Goal: Task Accomplishment & Management: Manage account settings

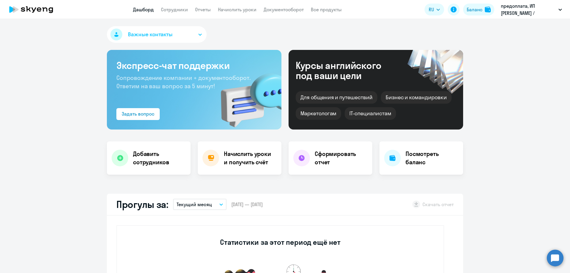
select select "30"
click at [431, 153] on h4 "Посмотреть баланс" at bounding box center [432, 158] width 53 height 17
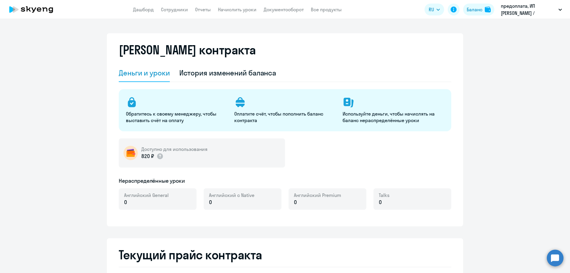
select select "english_adult_not_native_speaker"
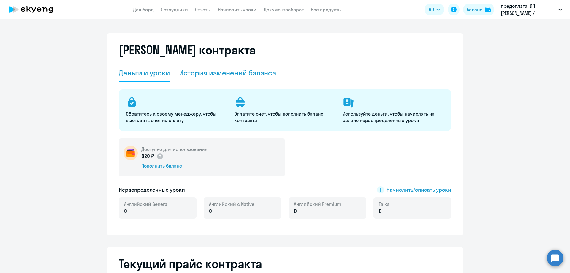
click at [232, 76] on div "История изменений баланса" at bounding box center [227, 73] width 97 height 10
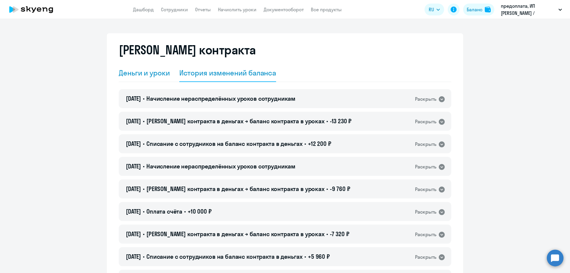
click at [134, 74] on div "Деньги и уроки" at bounding box center [144, 73] width 51 height 10
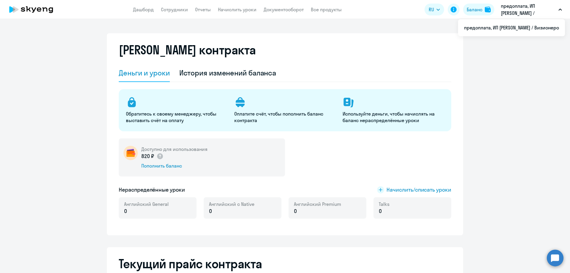
click at [528, 13] on p "предоплата, ИП [PERSON_NAME] / Визионеро" at bounding box center [528, 9] width 55 height 14
click at [177, 10] on link "Сотрудники" at bounding box center [174, 10] width 27 height 6
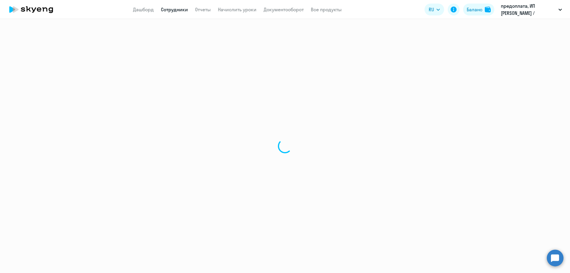
select select "30"
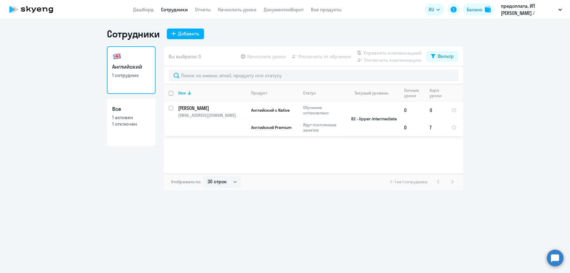
click at [168, 107] on div at bounding box center [171, 108] width 14 height 14
click at [170, 107] on input "deselect row 10805995" at bounding box center [175, 112] width 12 height 12
checkbox input "false"
click at [433, 127] on td "7" at bounding box center [436, 127] width 22 height 17
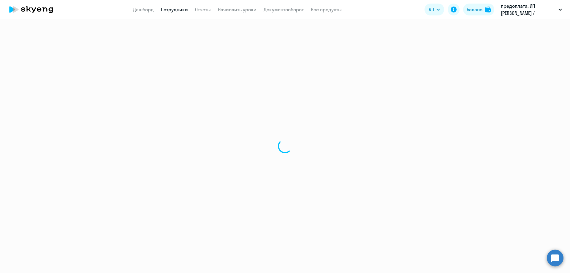
select select "english"
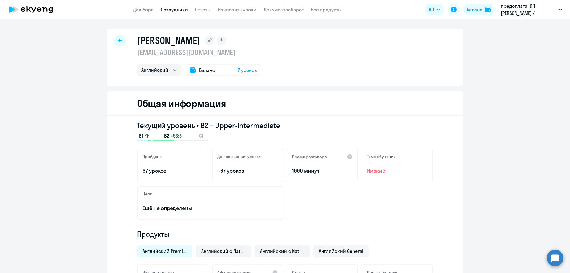
click at [241, 71] on span "7 уроков" at bounding box center [247, 70] width 19 height 7
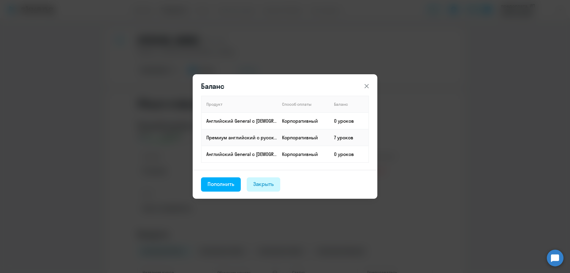
click at [267, 184] on div "Закрыть" at bounding box center [263, 184] width 21 height 8
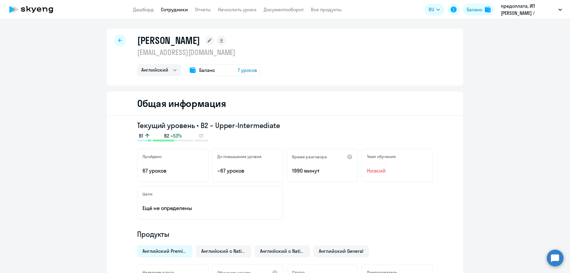
click at [248, 69] on span "7 уроков" at bounding box center [247, 70] width 19 height 7
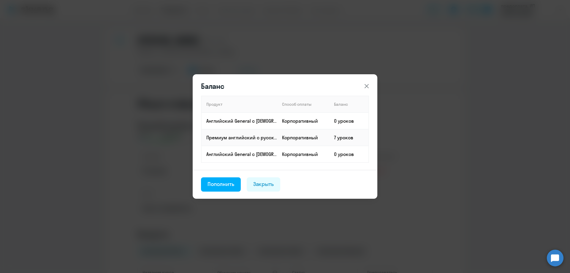
click at [262, 187] on div "Закрыть" at bounding box center [263, 184] width 21 height 8
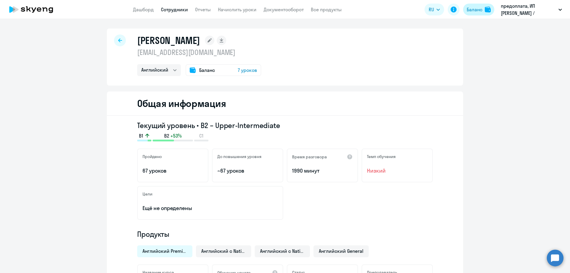
click at [478, 7] on div "Баланс" at bounding box center [475, 9] width 16 height 7
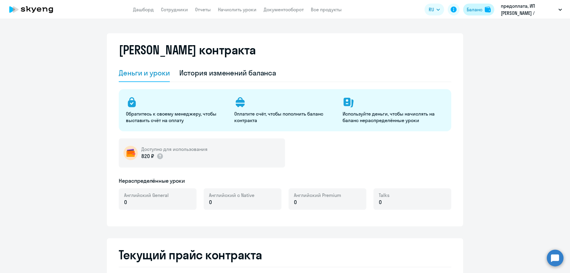
select select "english_adult_not_native_speaker"
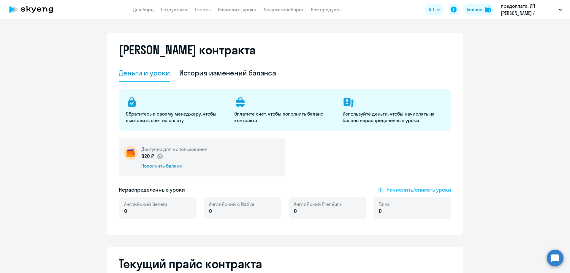
click at [399, 186] on span "Начислить/списать уроки" at bounding box center [419, 190] width 65 height 8
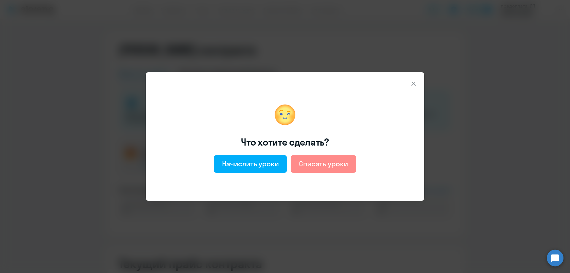
click at [349, 162] on button "Списать уроки" at bounding box center [324, 164] width 66 height 18
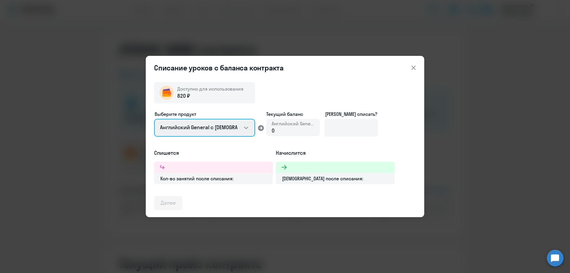
click at [237, 128] on select "Английский General с [DEMOGRAPHIC_DATA] преподавателем Английский General с [DE…" at bounding box center [204, 128] width 101 height 18
click at [154, 119] on select "Английский General с [DEMOGRAPHIC_DATA] преподавателем Английский General с [DE…" at bounding box center [204, 128] width 101 height 18
click at [238, 124] on select "Английский General с [DEMOGRAPHIC_DATA] преподавателем Английский General с [DE…" at bounding box center [204, 128] width 101 height 18
click at [231, 122] on select "Английский General с [DEMOGRAPHIC_DATA] преподавателем Английский General с [DE…" at bounding box center [204, 128] width 101 height 18
click at [154, 119] on select "Английский General с [DEMOGRAPHIC_DATA] преподавателем Английский General с [DE…" at bounding box center [204, 128] width 101 height 18
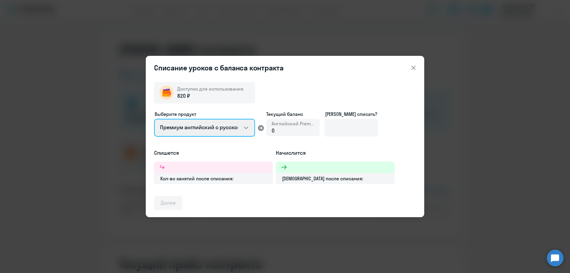
drag, startPoint x: 229, startPoint y: 124, endPoint x: 229, endPoint y: 135, distance: 11.0
click at [229, 124] on select "Английский General с [DEMOGRAPHIC_DATA] преподавателем Английский General с [DE…" at bounding box center [204, 128] width 101 height 18
click at [154, 119] on select "Английский General с [DEMOGRAPHIC_DATA] преподавателем Английский General с [DE…" at bounding box center [204, 128] width 101 height 18
click at [231, 127] on select "Английский General с [DEMOGRAPHIC_DATA] преподавателем Английский General с [DE…" at bounding box center [204, 128] width 101 height 18
click at [154, 119] on select "Английский General с [DEMOGRAPHIC_DATA] преподавателем Английский General с [DE…" at bounding box center [204, 128] width 101 height 18
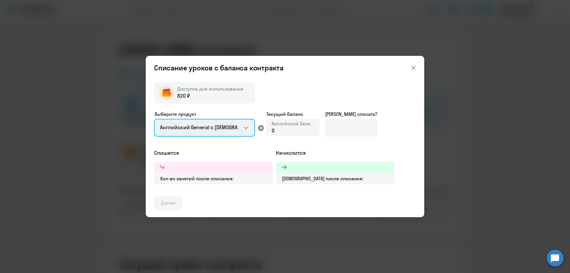
click at [226, 127] on select "Английский General с [DEMOGRAPHIC_DATA] преподавателем Английский General с [DE…" at bounding box center [204, 128] width 101 height 18
click at [154, 119] on select "Английский General с [DEMOGRAPHIC_DATA] преподавателем Английский General с [DE…" at bounding box center [204, 128] width 101 height 18
drag, startPoint x: 224, startPoint y: 129, endPoint x: 225, endPoint y: 135, distance: 6.6
click at [224, 129] on select "Английский General с [DEMOGRAPHIC_DATA] преподавателем Английский General с [DE…" at bounding box center [204, 128] width 101 height 18
select select "english_adult_not_native_speaker_premium"
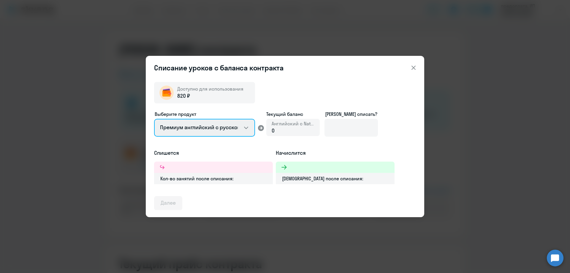
click at [154, 119] on select "Английский General с [DEMOGRAPHIC_DATA] преподавателем Английский General с [DE…" at bounding box center [204, 128] width 101 height 18
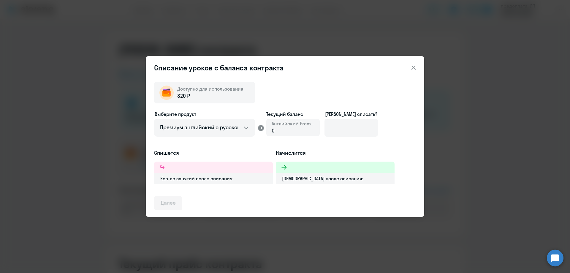
click at [414, 69] on icon at bounding box center [413, 67] width 7 height 7
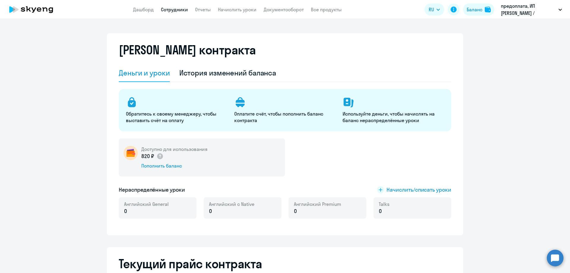
click at [177, 8] on link "Сотрудники" at bounding box center [174, 10] width 27 height 6
select select "30"
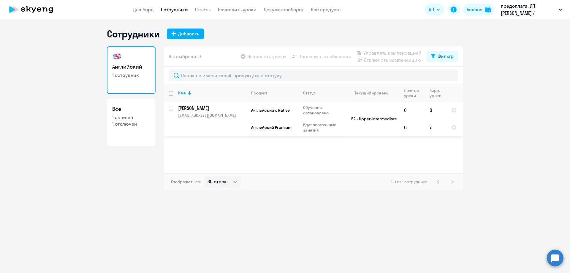
click at [170, 108] on input "select row 10805995" at bounding box center [175, 112] width 12 height 12
checkbox input "true"
click at [390, 50] on span "Управлять компенсацией" at bounding box center [392, 52] width 58 height 7
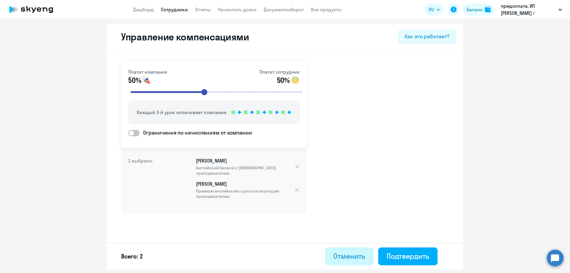
click at [343, 257] on div "Отменить" at bounding box center [349, 256] width 32 height 10
select select "30"
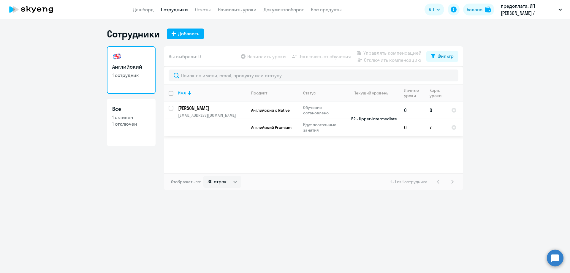
click at [171, 108] on input "select row 10805995" at bounding box center [175, 112] width 12 height 12
checkbox input "true"
click at [197, 109] on p "[PERSON_NAME]" at bounding box center [211, 108] width 67 height 7
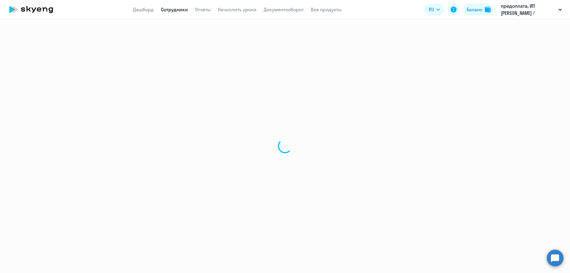
select select "english"
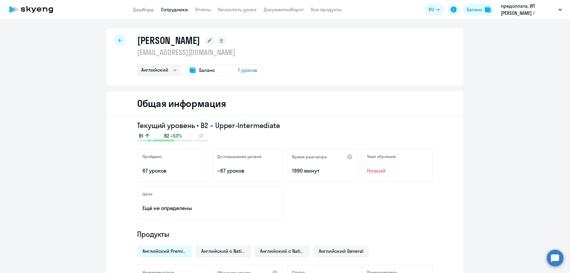
click at [209, 70] on span "Баланс" at bounding box center [207, 70] width 16 height 7
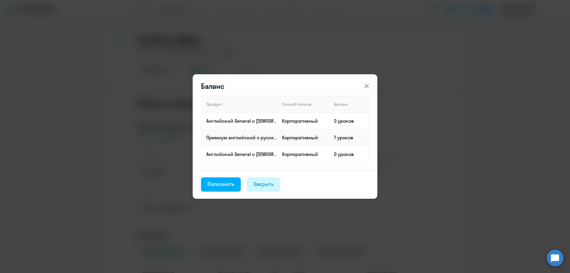
click at [270, 181] on div "Закрыть" at bounding box center [263, 184] width 21 height 8
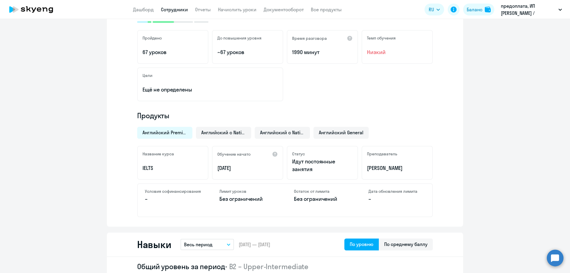
scroll to position [119, 0]
click at [226, 132] on span "Английский с Native" at bounding box center [223, 132] width 45 height 7
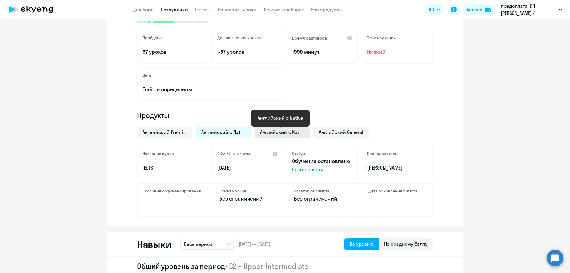
click at [276, 132] on span "Английский с Native" at bounding box center [282, 132] width 45 height 7
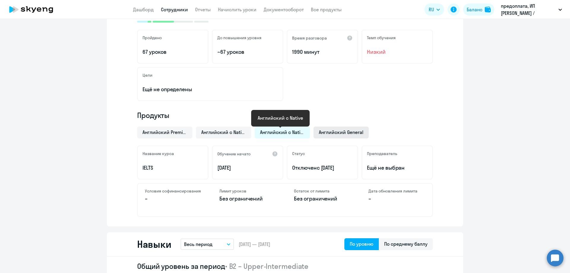
click at [333, 131] on span "Английский General" at bounding box center [341, 132] width 45 height 7
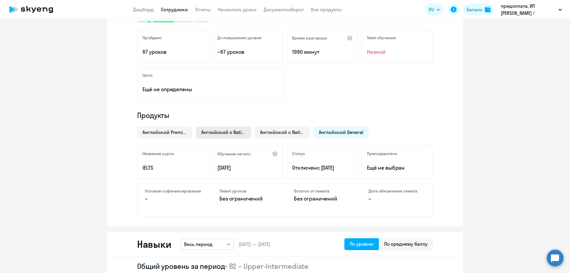
click at [211, 131] on span "Английский с Native" at bounding box center [223, 132] width 45 height 7
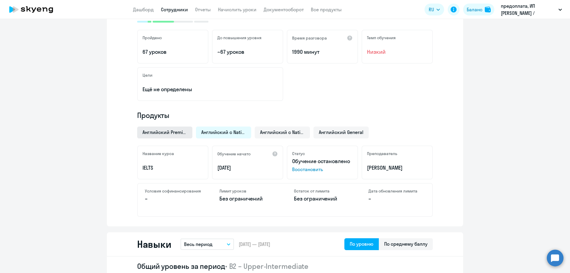
click at [174, 132] on span "Английский Premium" at bounding box center [165, 132] width 45 height 7
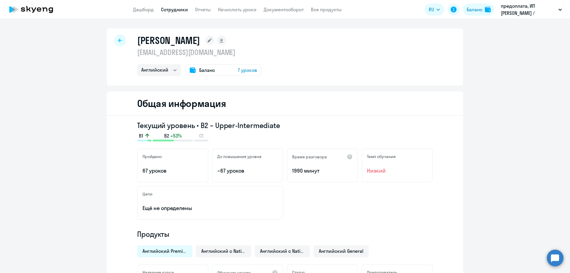
click at [241, 71] on span "7 уроков" at bounding box center [247, 70] width 19 height 7
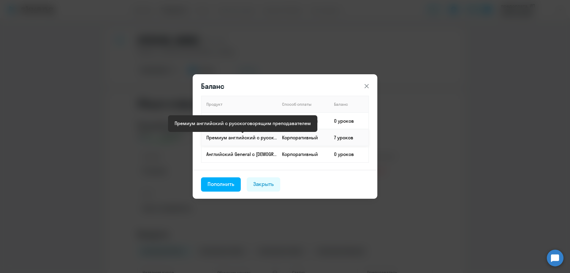
click at [272, 136] on p "Премиум английский с русскоговорящим преподавателем" at bounding box center [241, 137] width 71 height 7
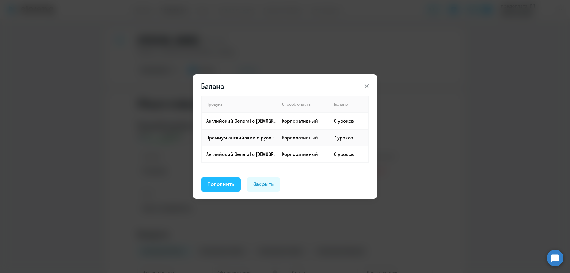
click at [233, 185] on div "Пополнить" at bounding box center [221, 184] width 27 height 8
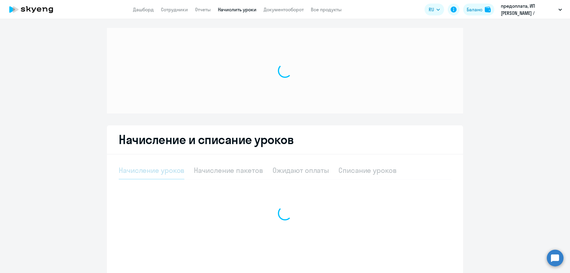
select select "10"
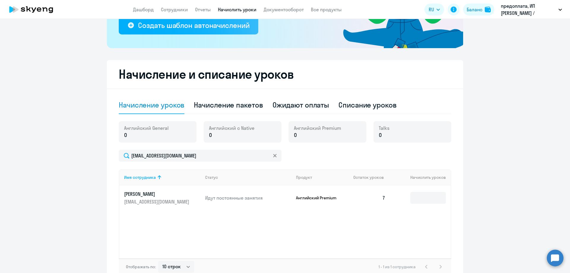
scroll to position [118, 0]
click at [362, 111] on div "Списание уроков" at bounding box center [367, 105] width 58 height 18
select select "10"
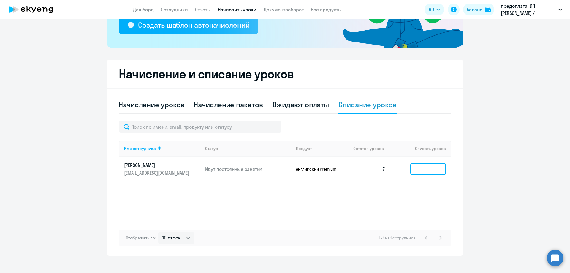
click at [442, 167] on input at bounding box center [428, 169] width 36 height 12
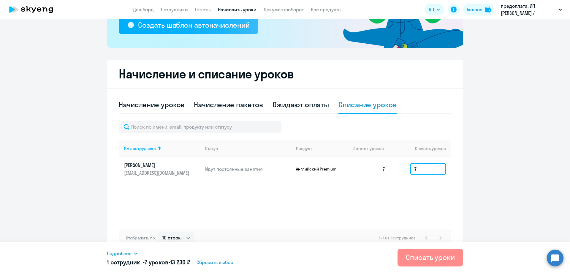
type input "7"
click at [439, 261] on div "Списать уроки" at bounding box center [430, 257] width 49 height 10
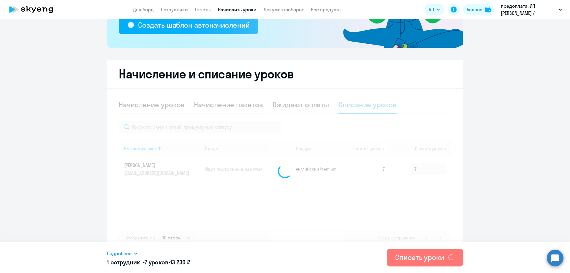
scroll to position [125, 0]
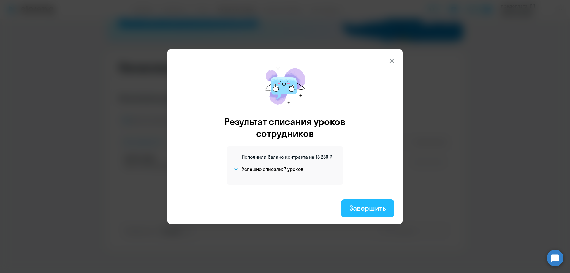
click at [374, 207] on div "Завершить" at bounding box center [367, 208] width 37 height 10
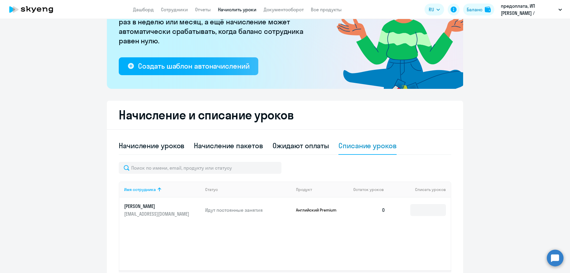
scroll to position [0, 0]
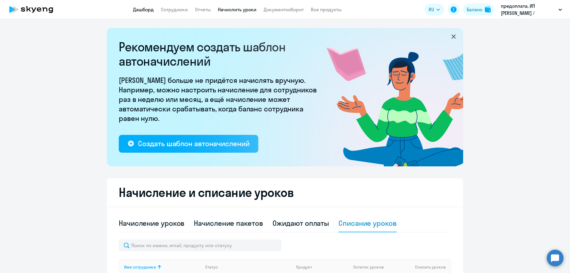
click at [144, 8] on link "Дашборд" at bounding box center [143, 10] width 21 height 6
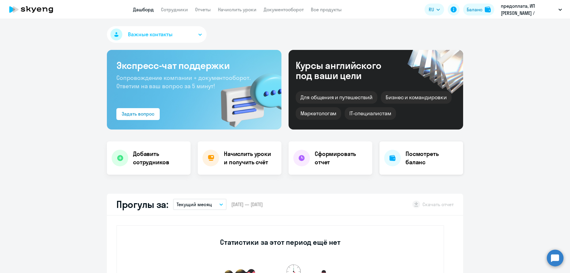
select select "30"
click at [435, 161] on h4 "Посмотреть баланс" at bounding box center [432, 158] width 53 height 17
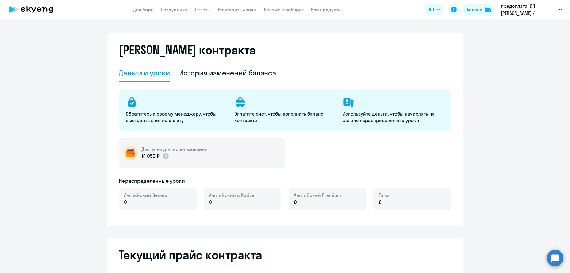
select select "english_adult_not_native_speaker"
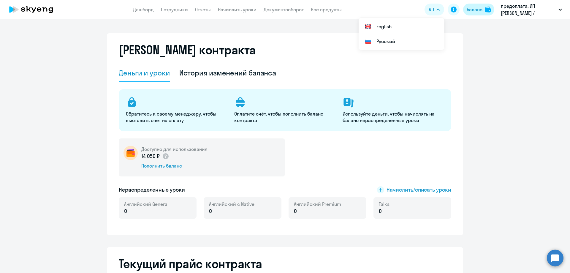
click at [477, 6] on div "Баланс" at bounding box center [475, 9] width 16 height 7
click at [519, 10] on p "предоплата, ИП [PERSON_NAME] / Визионеро" at bounding box center [528, 9] width 55 height 14
click at [554, 260] on circle at bounding box center [555, 257] width 17 height 17
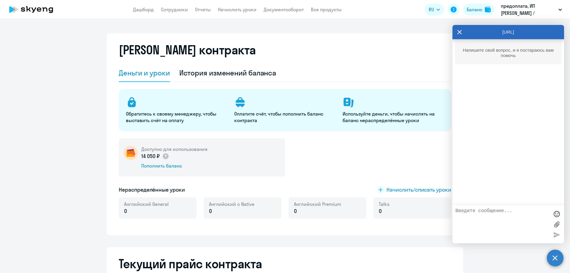
click at [487, 213] on textarea at bounding box center [502, 224] width 94 height 32
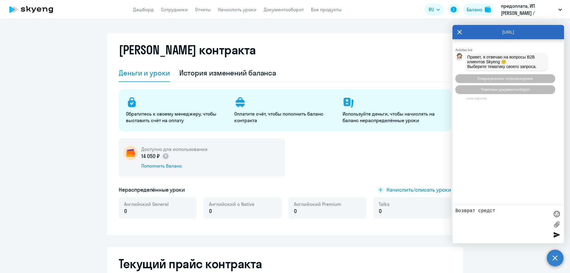
type textarea "Возврат средств"
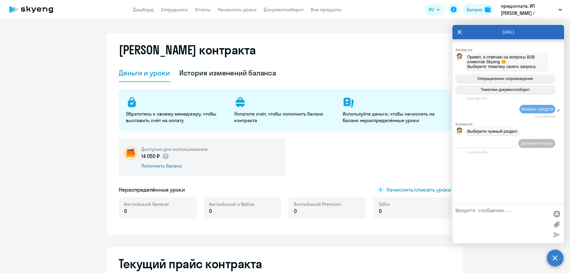
click at [509, 144] on span "Операционное сопровождение" at bounding box center [486, 143] width 56 height 4
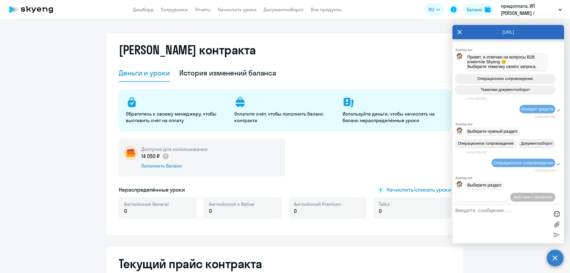
scroll to position [29, 0]
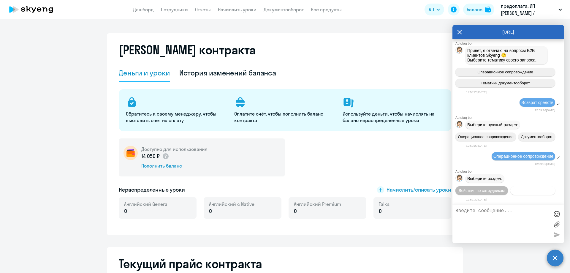
click at [519, 191] on span "Действия с балансом" at bounding box center [532, 190] width 39 height 4
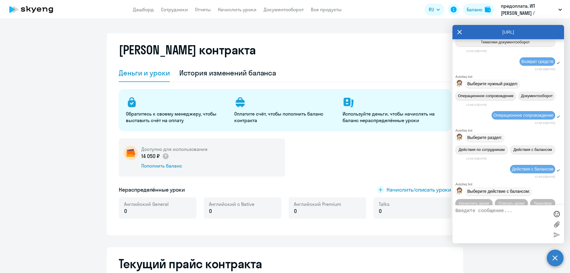
scroll to position [95, 0]
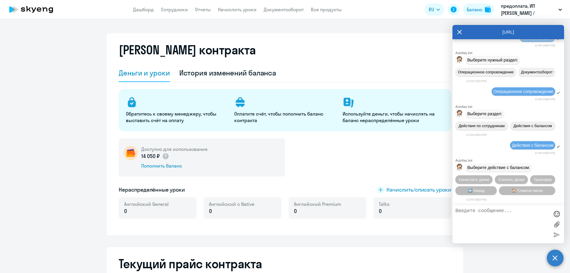
click at [344, 61] on div "[PERSON_NAME] контракта" at bounding box center [285, 53] width 333 height 21
click at [353, 62] on div "[PERSON_NAME] контракта" at bounding box center [285, 53] width 333 height 21
click at [529, 8] on p "предоплата, ИП [PERSON_NAME] / Визионеро" at bounding box center [528, 9] width 55 height 14
click at [459, 31] on icon at bounding box center [459, 32] width 5 height 14
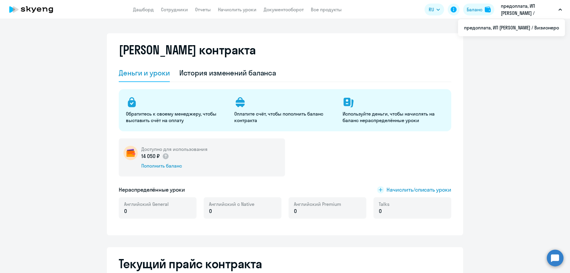
click at [537, 7] on p "предоплата, ИП [PERSON_NAME] / Визионеро" at bounding box center [528, 9] width 55 height 14
click at [523, 14] on p "предоплата, ИП [PERSON_NAME] / Визионеро" at bounding box center [528, 9] width 55 height 14
click at [515, 26] on li "предоплата, ИП [PERSON_NAME] / Визионеро" at bounding box center [511, 27] width 107 height 15
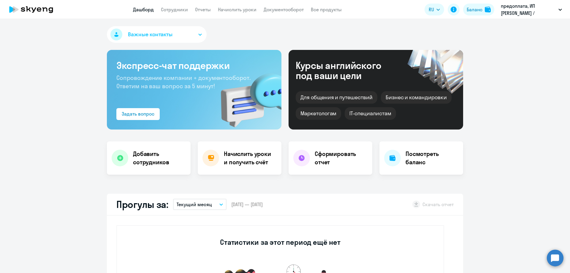
select select "30"
click at [345, 158] on h4 "Сформировать отчет" at bounding box center [341, 158] width 53 height 17
select select "30"
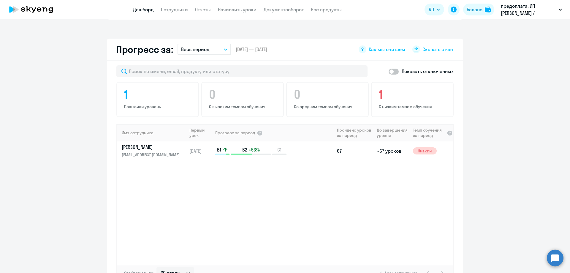
scroll to position [356, 0]
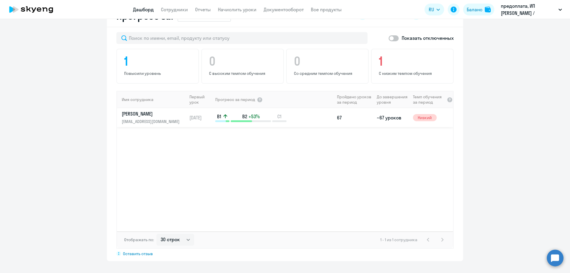
click at [166, 121] on p "[EMAIL_ADDRESS][DOMAIN_NAME]" at bounding box center [152, 121] width 61 height 7
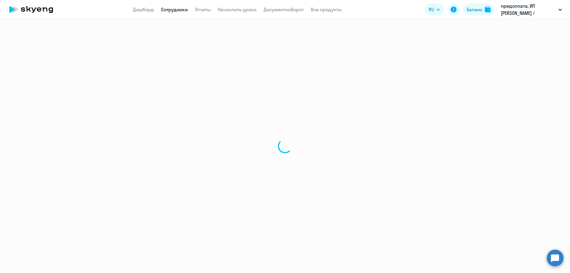
select select "english"
